Goal: Information Seeking & Learning: Learn about a topic

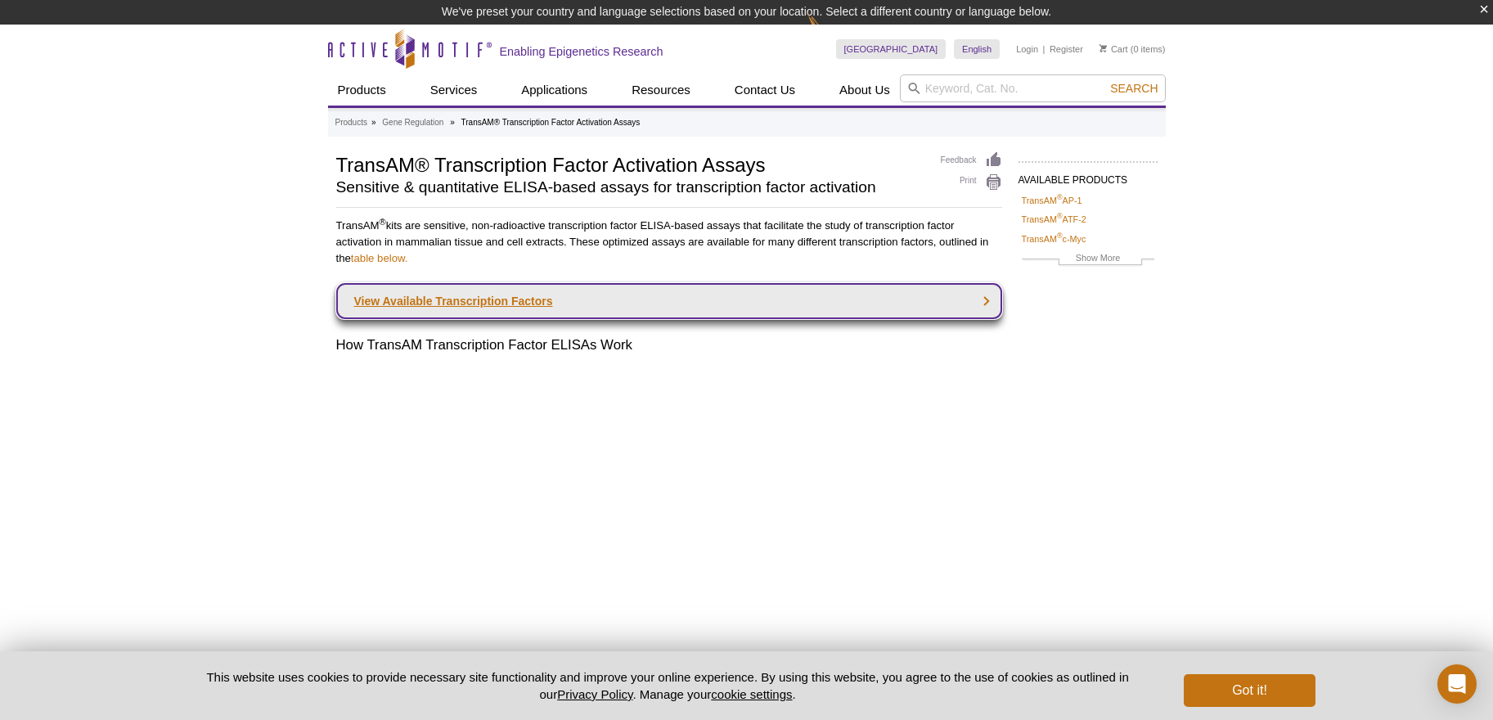
click at [434, 304] on link "View Available Transcription Factors" at bounding box center [669, 301] width 666 height 36
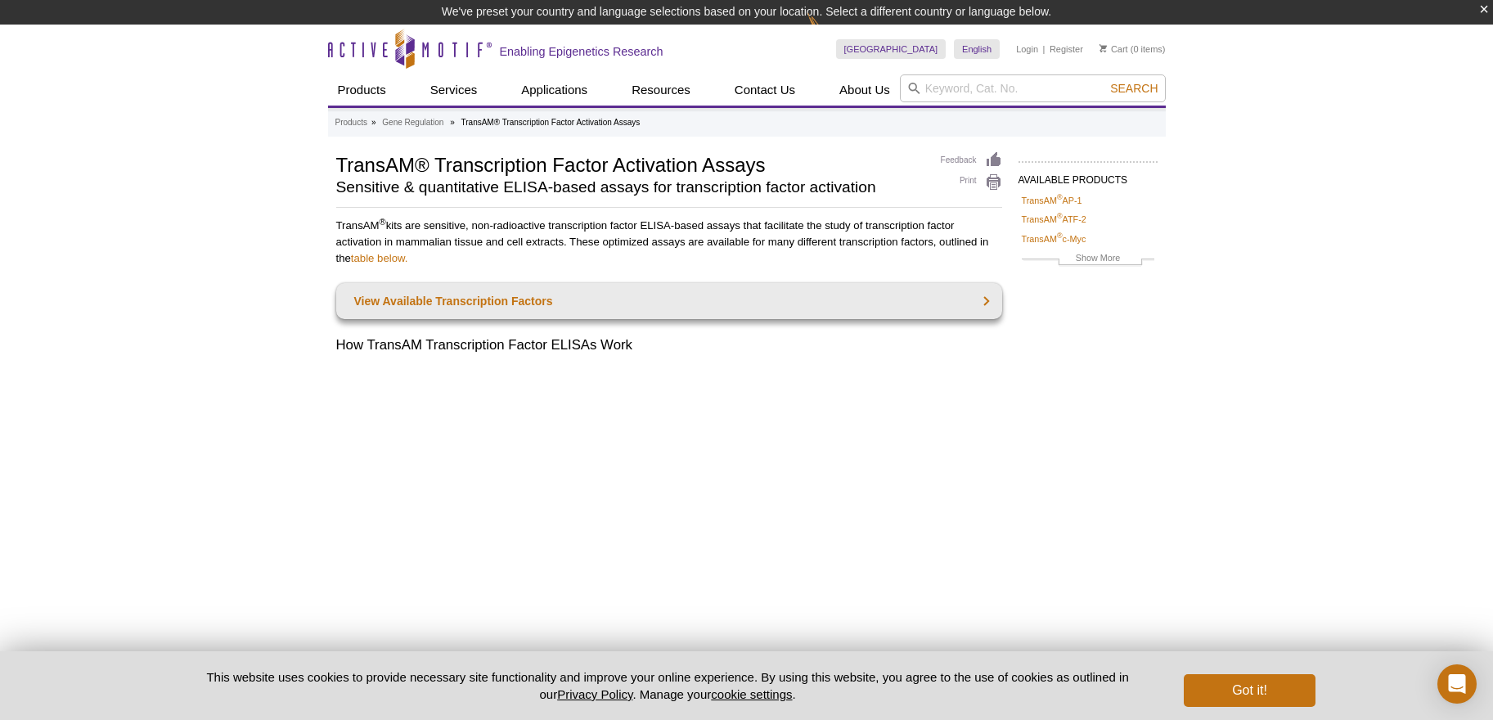
scroll to position [1339, 0]
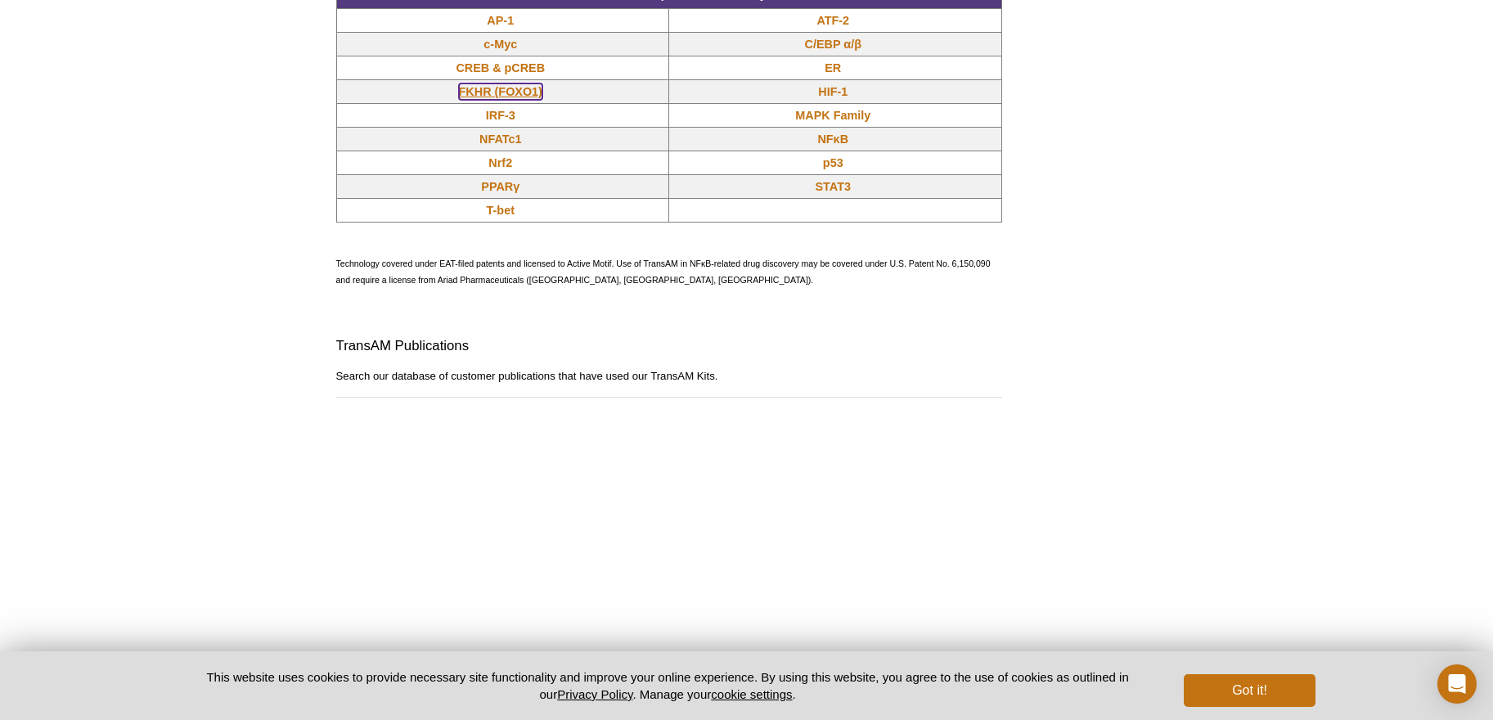
click at [520, 100] on link "FKHR (FOXO1)" at bounding box center [500, 91] width 83 height 16
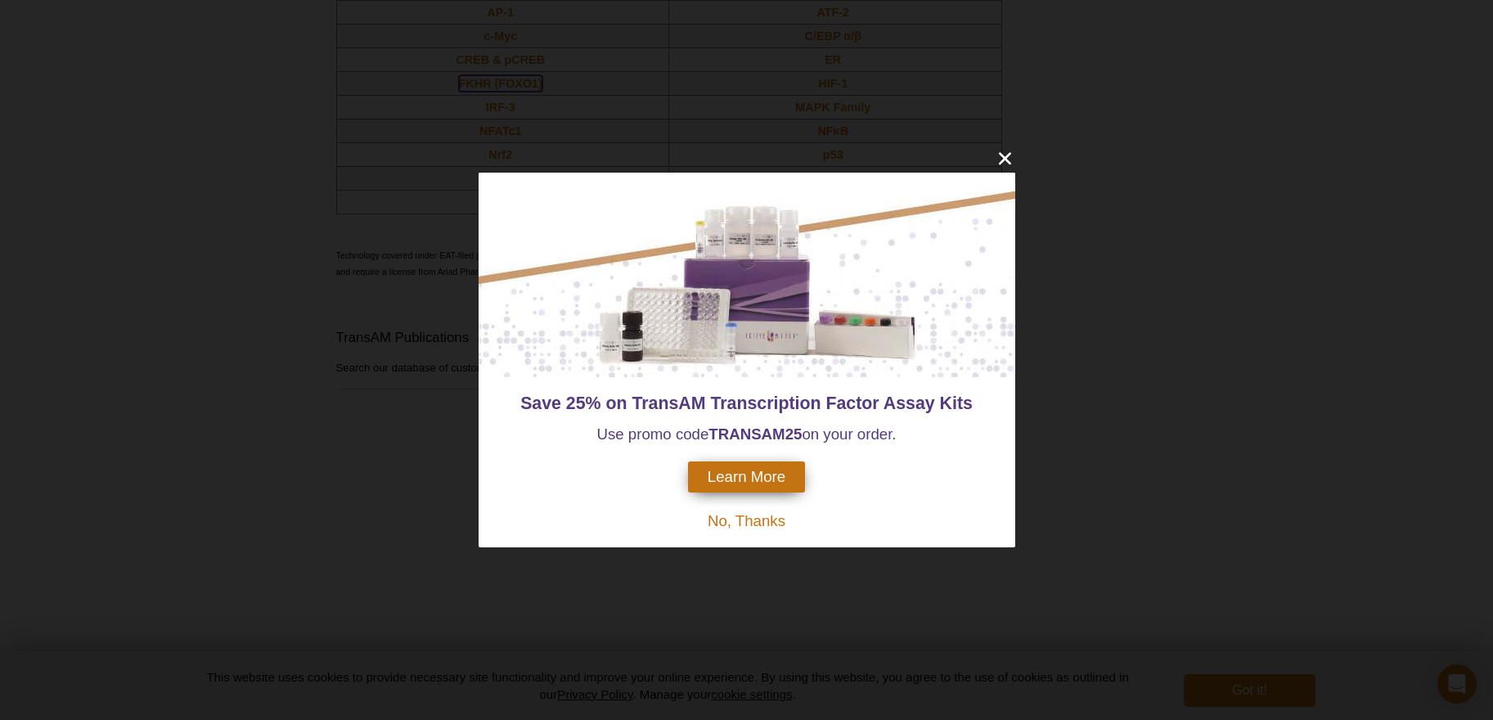
scroll to position [1315, 0]
click at [739, 515] on span "No, Thanks" at bounding box center [747, 520] width 78 height 17
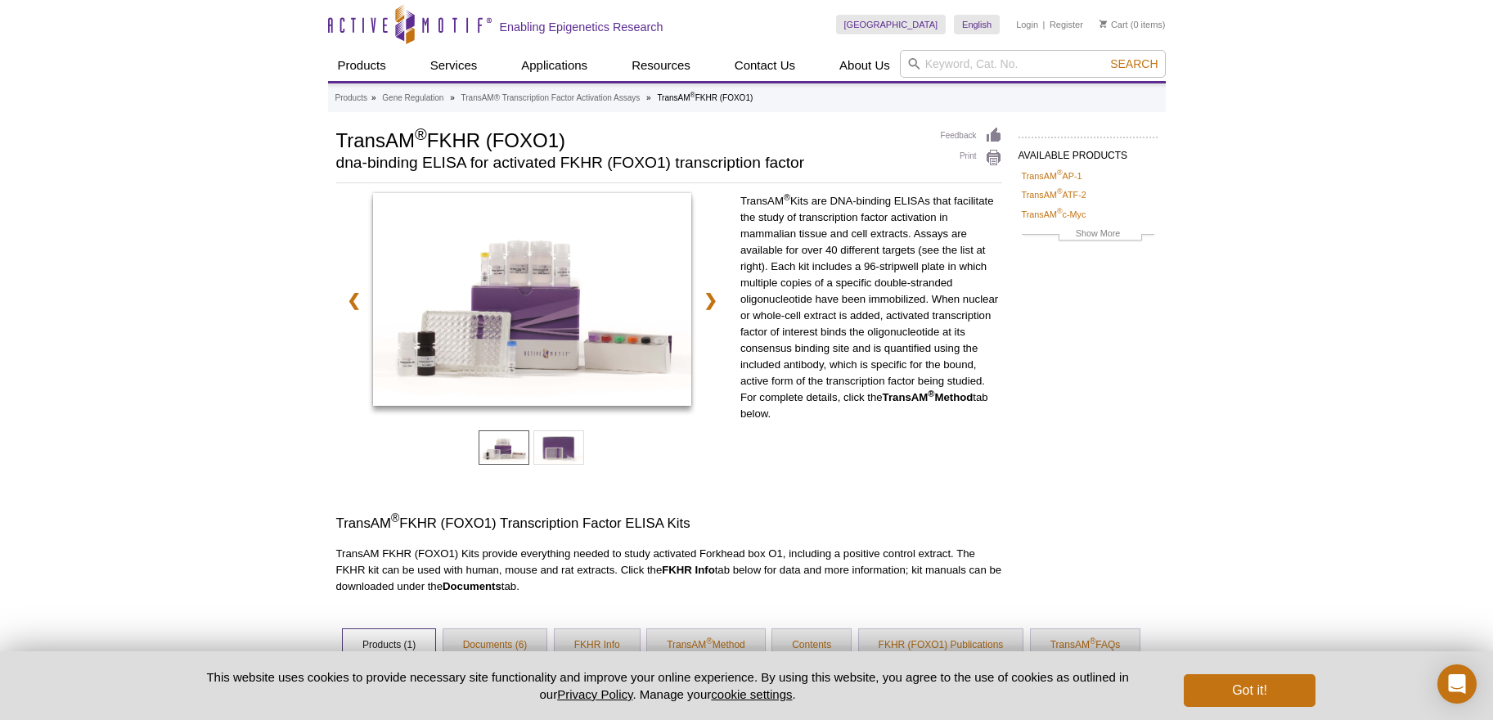
scroll to position [245, 0]
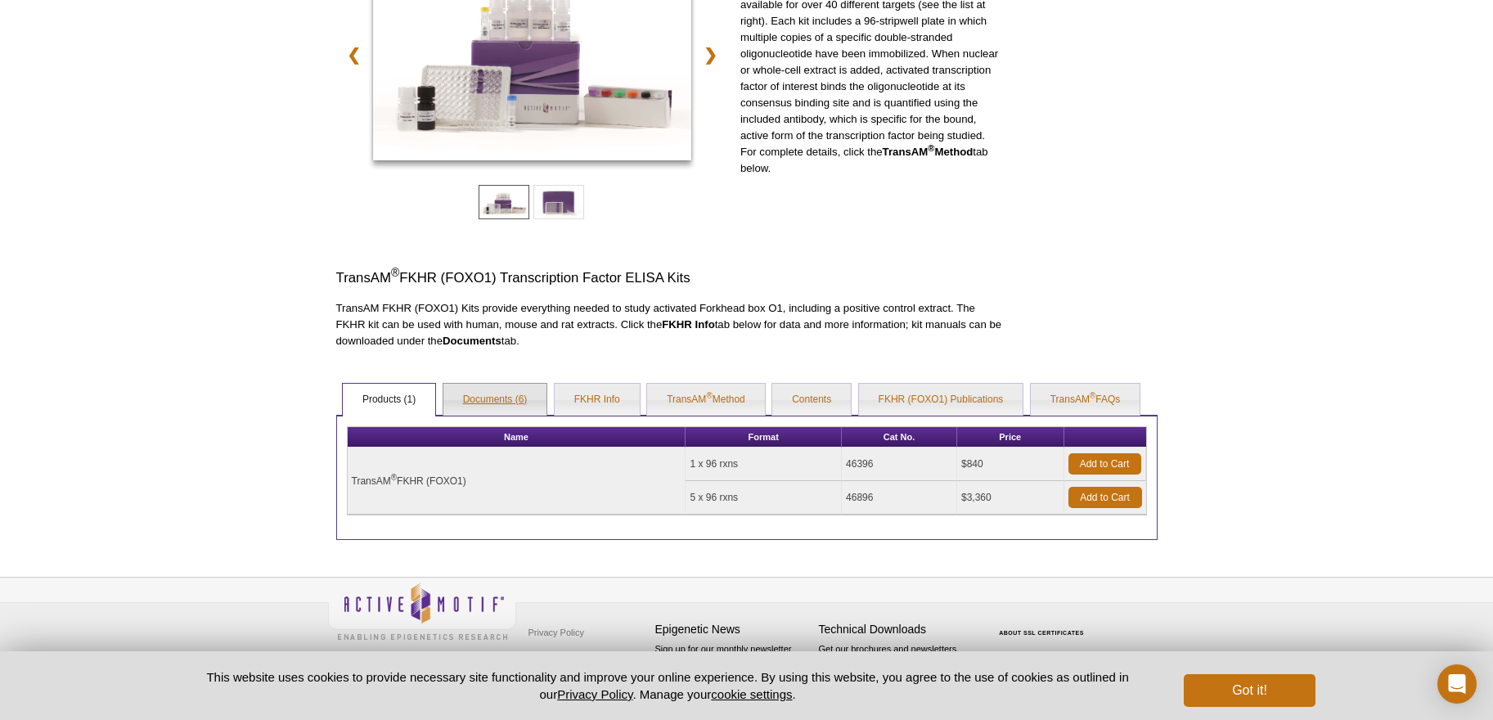
click at [494, 398] on link "Documents (6)" at bounding box center [495, 400] width 104 height 33
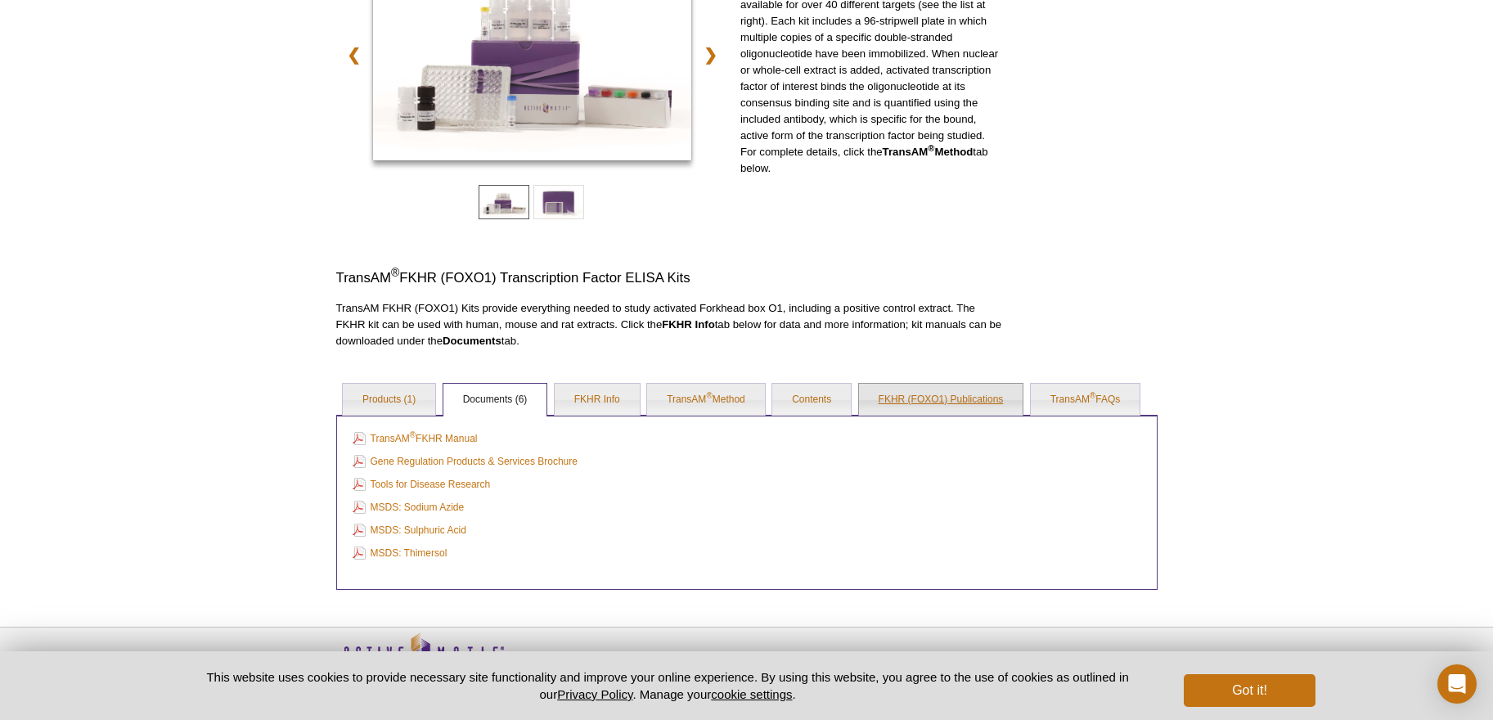
click at [986, 399] on link "FKHR (FOXO1) Publications" at bounding box center [941, 400] width 164 height 33
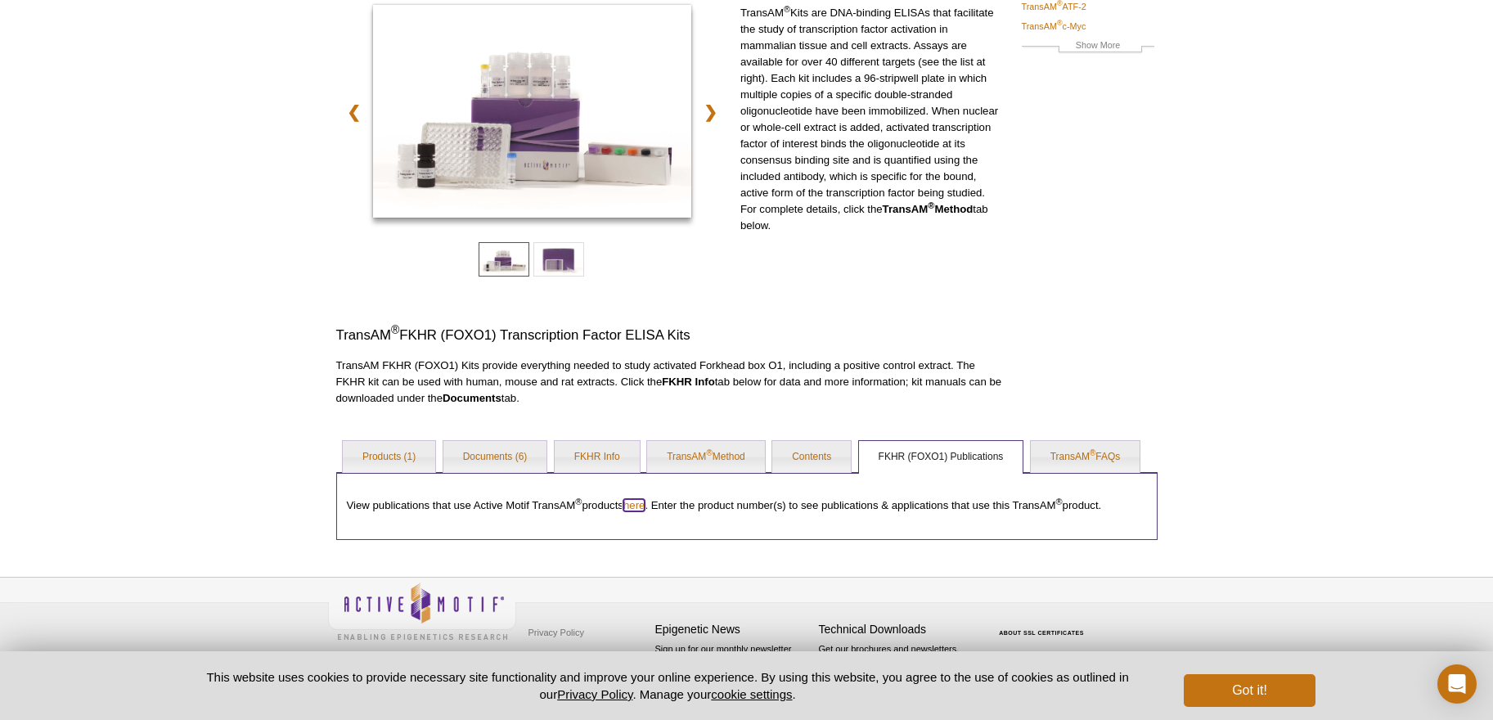
scroll to position [0, 0]
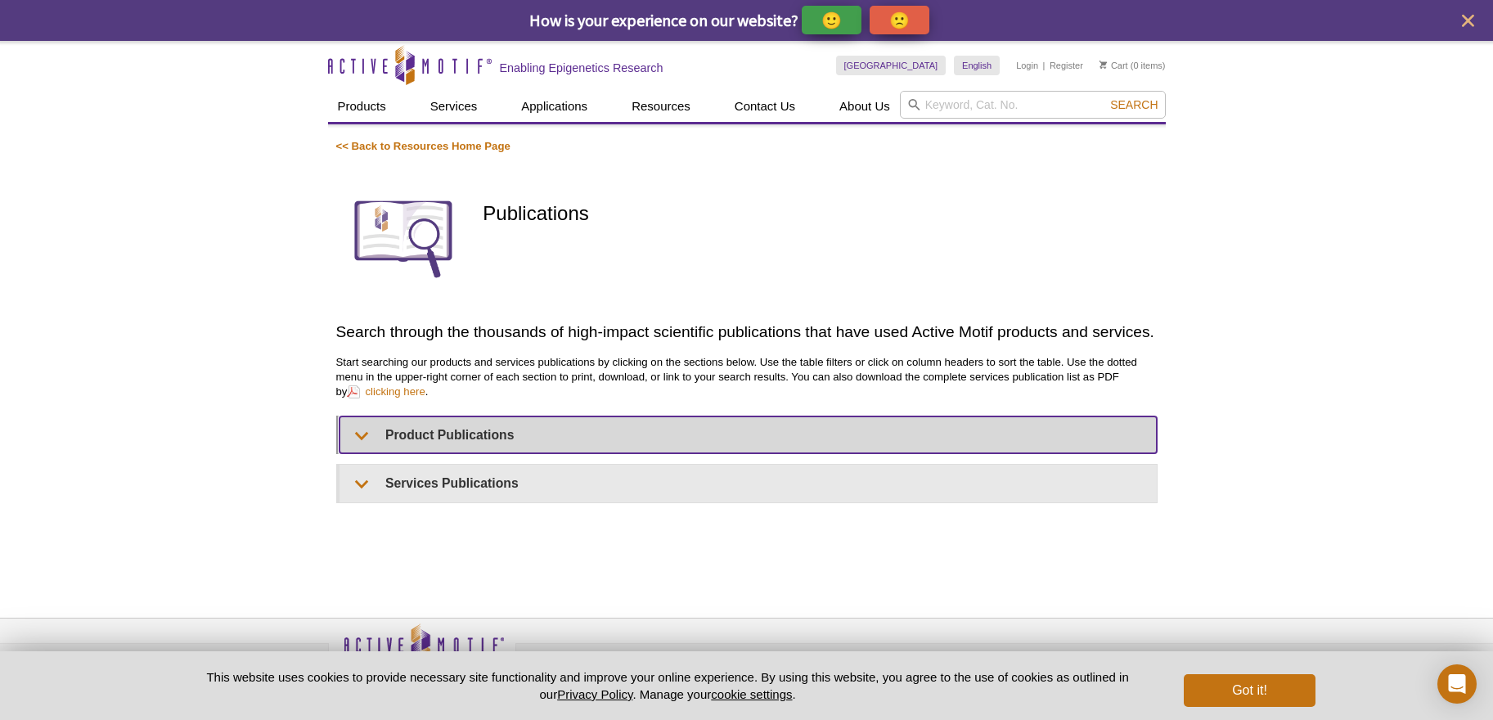
click at [470, 435] on summary "Product Publications" at bounding box center [748, 434] width 817 height 37
